Goal: Task Accomplishment & Management: Use online tool/utility

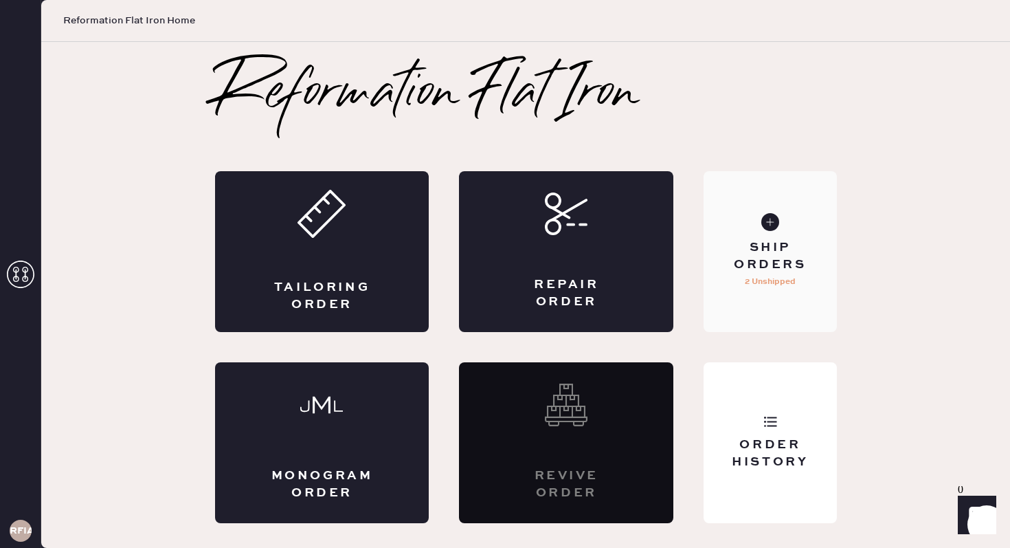
click at [731, 247] on div "Ship Orders" at bounding box center [770, 256] width 111 height 34
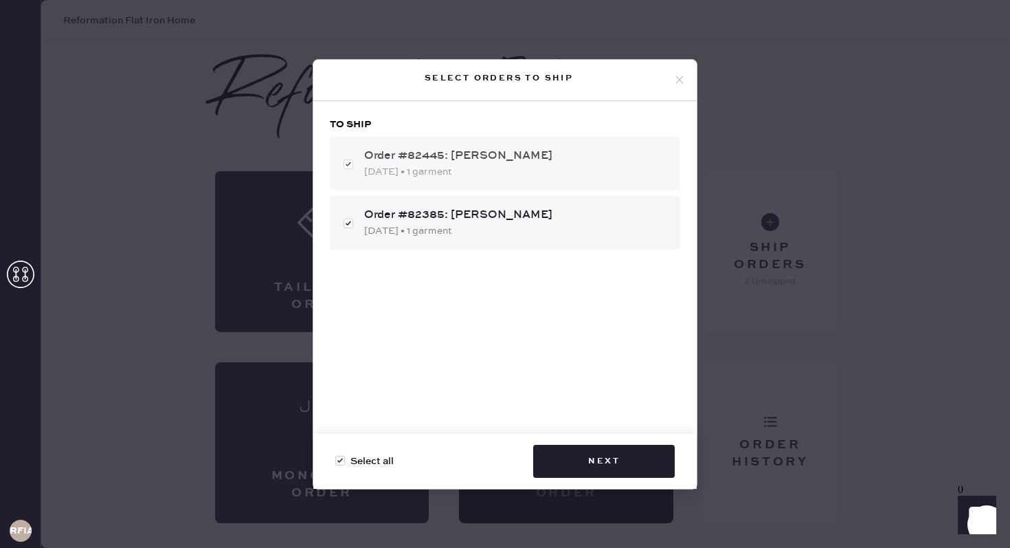
click at [555, 169] on div "[DATE] • 1 garment" at bounding box center [516, 171] width 305 height 15
checkbox input "false"
click at [555, 169] on div "[DATE] • 1 garment" at bounding box center [516, 171] width 305 height 15
checkbox input "true"
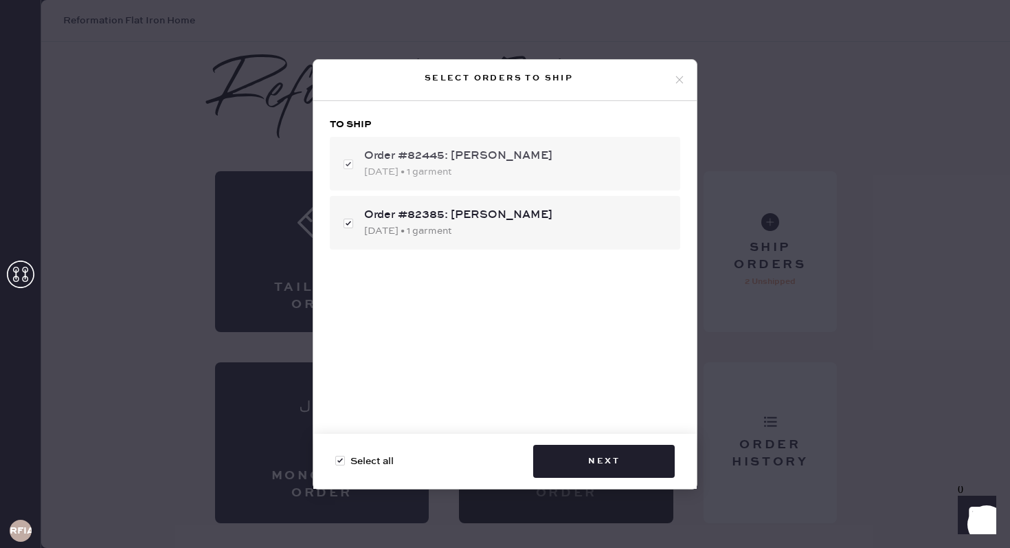
checkbox input "true"
click at [525, 227] on div "[DATE] • 1 garment" at bounding box center [516, 230] width 305 height 15
checkbox input "false"
click at [603, 463] on button "Next" at bounding box center [604, 461] width 142 height 33
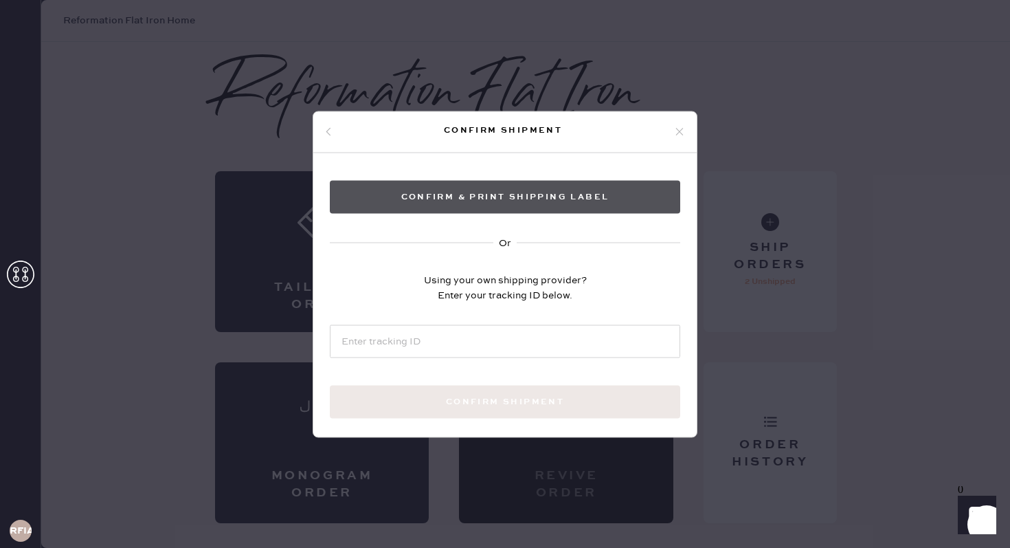
click at [625, 186] on button "Confirm & Print shipping label" at bounding box center [505, 196] width 351 height 33
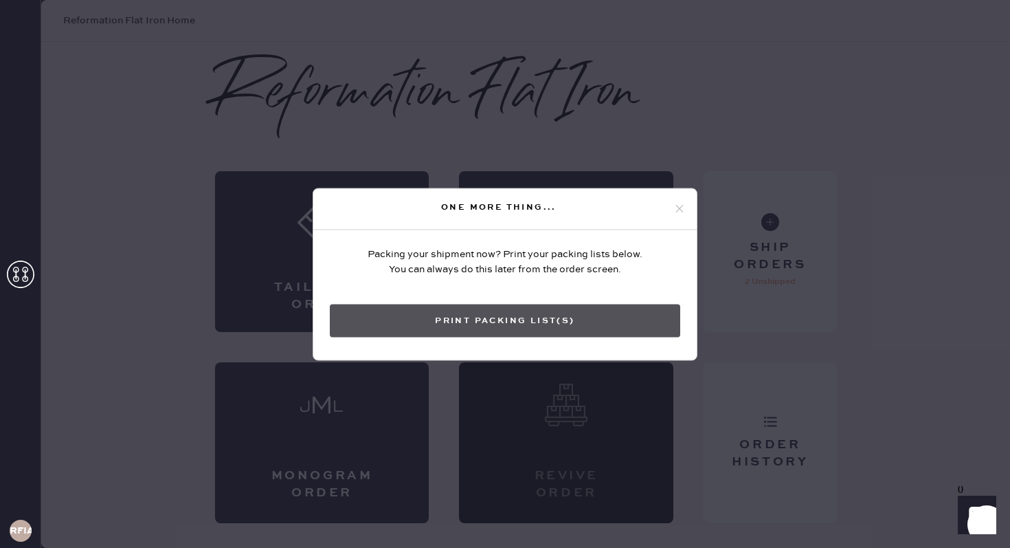
click at [494, 320] on button "Print Packing List(s)" at bounding box center [505, 320] width 351 height 33
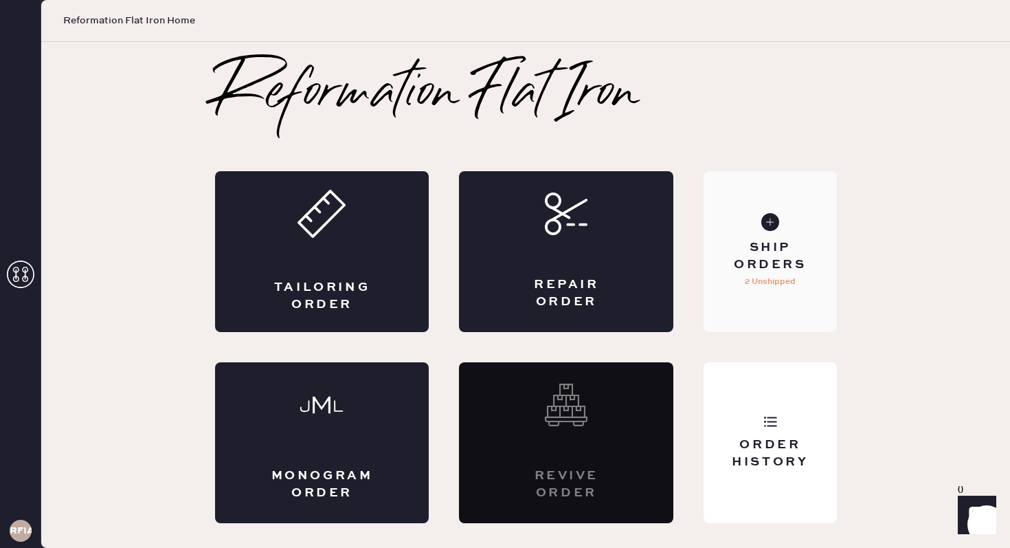
click at [759, 245] on div "Ship Orders" at bounding box center [770, 256] width 111 height 34
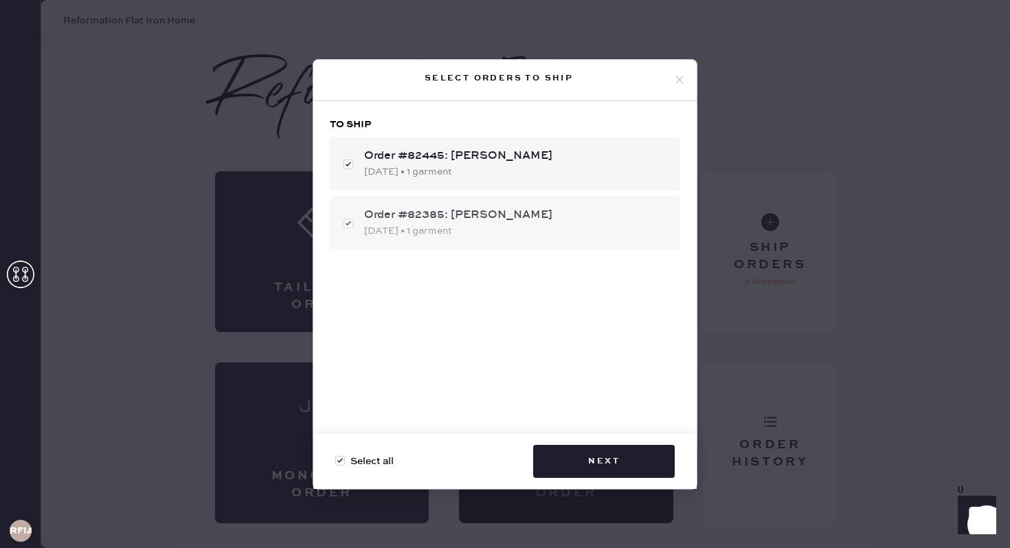
click at [533, 212] on div "Order #82385: [PERSON_NAME]" at bounding box center [516, 215] width 305 height 16
checkbox input "false"
checkbox input "true"
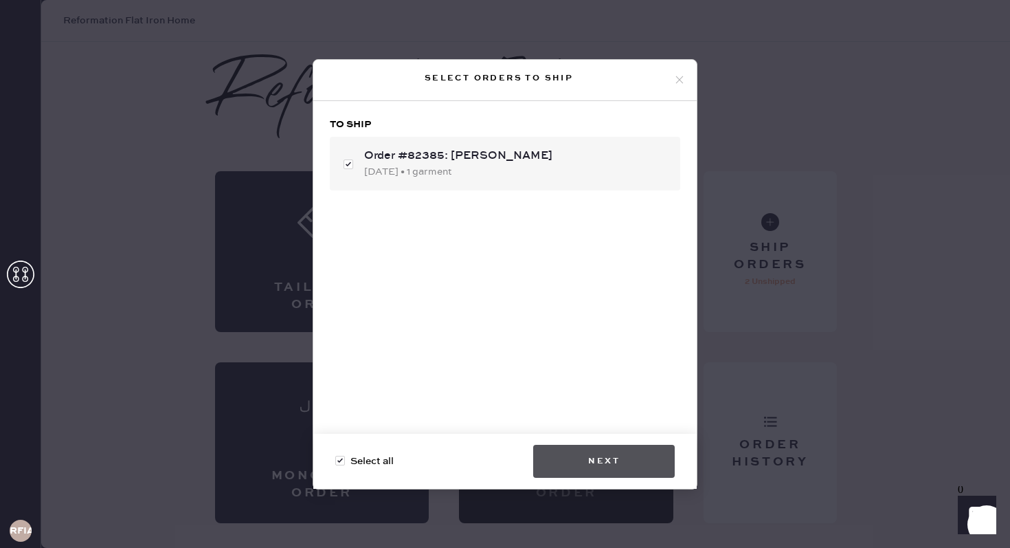
click at [600, 449] on button "Next" at bounding box center [604, 461] width 142 height 33
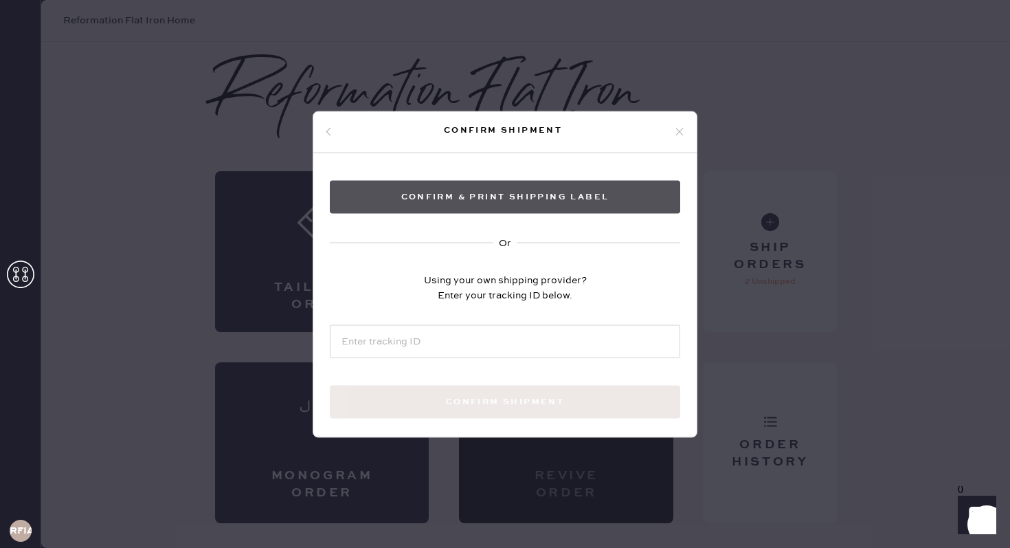
click at [598, 199] on button "Confirm & Print shipping label" at bounding box center [505, 196] width 351 height 33
